Goal: Task Accomplishment & Management: Manage account settings

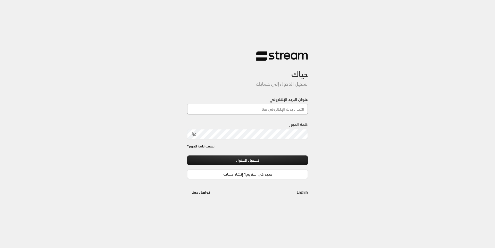
click at [253, 111] on input "عنوان البريد الإلكتروني" at bounding box center [247, 109] width 121 height 11
type input "[EMAIL_ADDRESS][DOMAIN_NAME]"
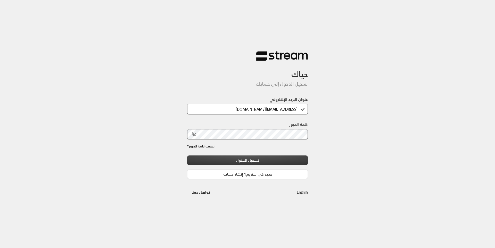
click at [249, 163] on button "تسجيل الدخول" at bounding box center [247, 160] width 121 height 10
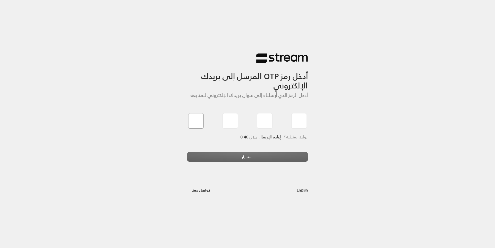
type input "1"
type input "4"
type input "0"
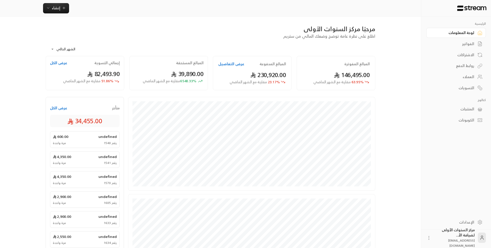
click at [462, 43] on div "الفواتير" at bounding box center [453, 43] width 41 height 5
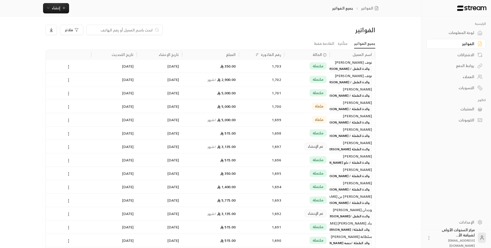
click at [308, 66] on div "مكتملة" at bounding box center [306, 66] width 39 height 13
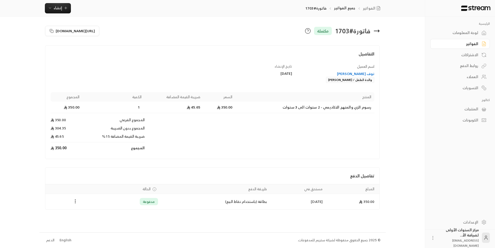
click at [379, 31] on icon at bounding box center [376, 31] width 5 height 0
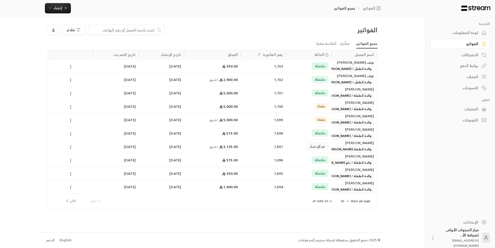
click at [154, 30] on input at bounding box center [123, 30] width 63 height 6
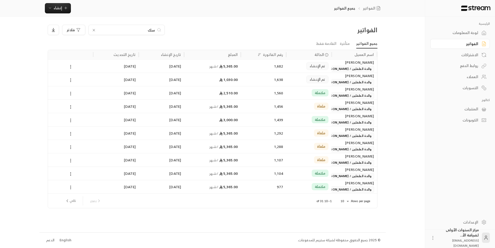
type input "سك"
click at [215, 67] on span "/ شهر" at bounding box center [213, 66] width 9 height 6
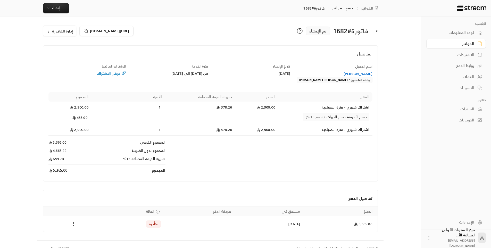
click at [63, 33] on span "إدارة الفاتورة" at bounding box center [62, 31] width 21 height 6
click at [74, 54] on span "إلغاء" at bounding box center [73, 55] width 6 height 4
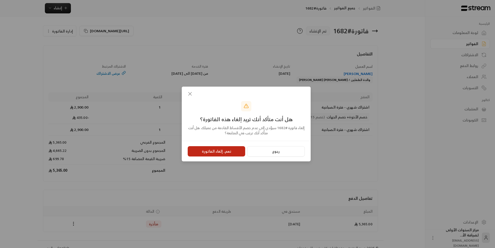
click at [230, 152] on button "نعم، إلغاء الفاتورة" at bounding box center [216, 151] width 57 height 10
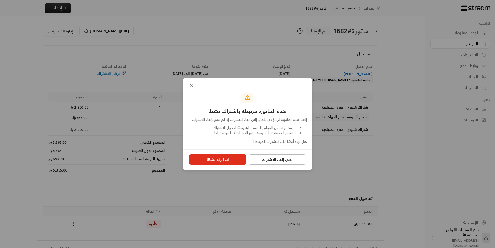
click at [269, 162] on button "نعم، إلغاء الاشتراك" at bounding box center [276, 159] width 57 height 10
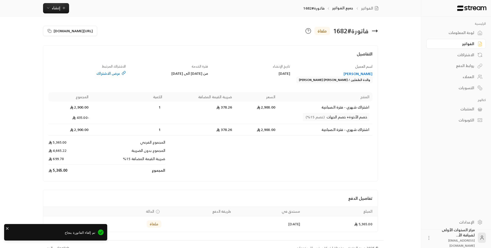
click at [363, 74] on div "[PERSON_NAME]" at bounding box center [333, 73] width 77 height 5
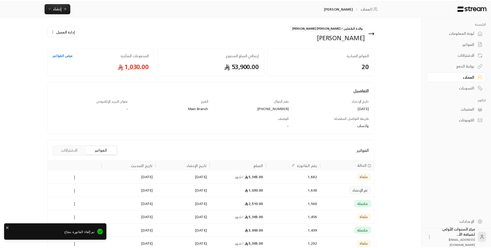
scroll to position [95, 0]
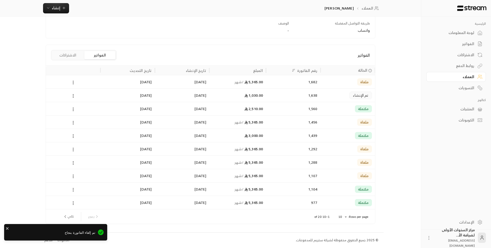
click at [317, 93] on div "1,638" at bounding box center [293, 94] width 54 height 13
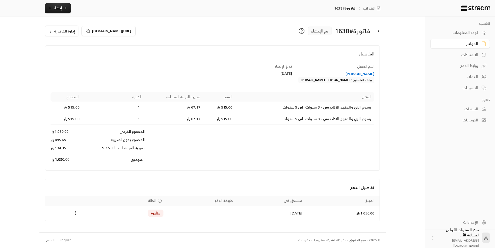
click at [70, 32] on span "إدارة الفاتورة" at bounding box center [64, 31] width 21 height 6
click at [80, 56] on link "إلغاء" at bounding box center [65, 55] width 32 height 9
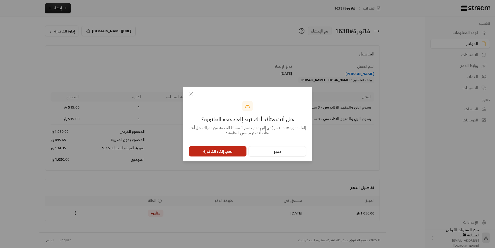
click at [228, 154] on button "نعم، إلغاء الفاتورة" at bounding box center [217, 151] width 57 height 10
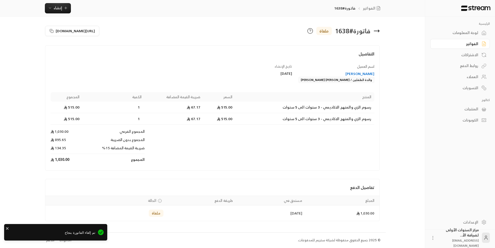
click at [378, 31] on icon at bounding box center [376, 31] width 5 height 0
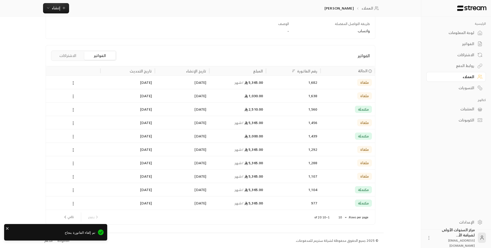
scroll to position [95, 0]
click at [303, 109] on div "1,560" at bounding box center [293, 108] width 48 height 13
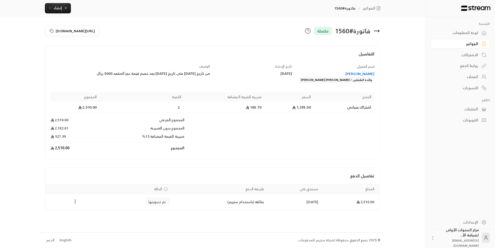
click at [375, 32] on icon at bounding box center [376, 31] width 6 height 6
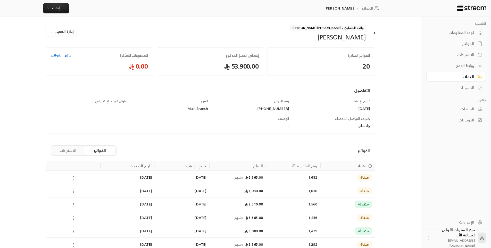
click at [371, 33] on icon at bounding box center [372, 33] width 5 height 0
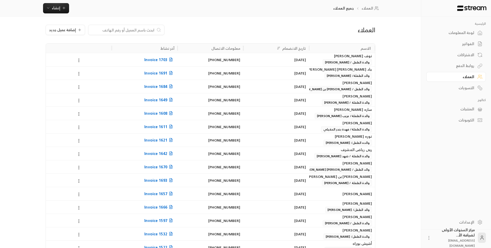
click at [467, 33] on div "لوحة المعلومات" at bounding box center [453, 32] width 41 height 5
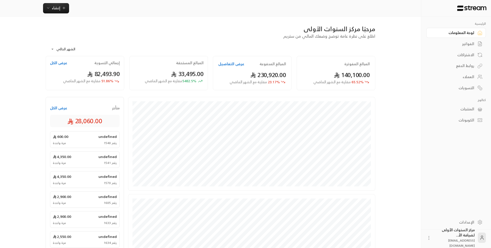
click at [467, 44] on div "الفواتير" at bounding box center [453, 43] width 41 height 5
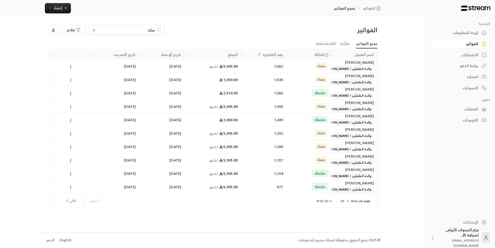
click at [93, 30] on icon at bounding box center [94, 30] width 2 height 2
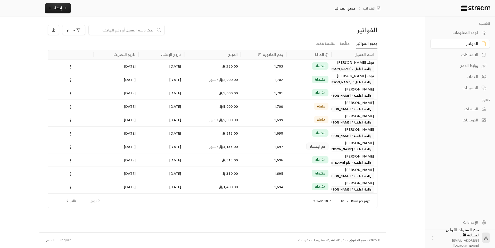
click at [121, 30] on input at bounding box center [123, 30] width 63 height 6
click at [236, 29] on div "فلاتر" at bounding box center [171, 30] width 246 height 10
click at [147, 30] on input at bounding box center [123, 30] width 63 height 6
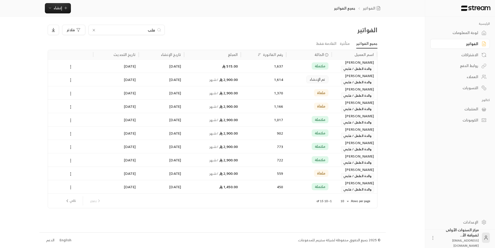
type input "فلب"
click at [287, 76] on div "تم الإنشاء" at bounding box center [308, 79] width 45 height 13
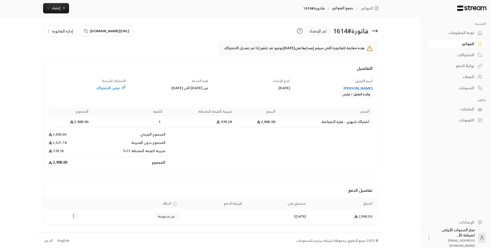
click at [372, 30] on icon at bounding box center [375, 31] width 6 height 6
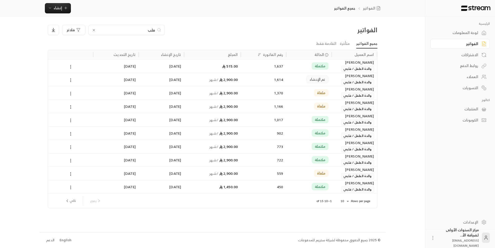
click at [468, 31] on div "لوحة المعلومات" at bounding box center [456, 32] width 41 height 5
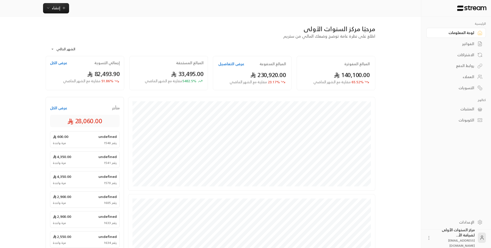
click at [459, 44] on div "الفواتير" at bounding box center [453, 43] width 41 height 5
